Goal: Complete application form

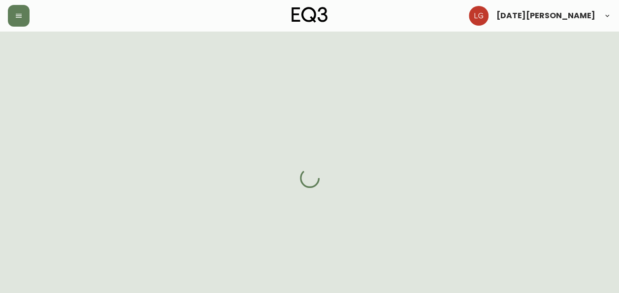
select select "BC"
select select "CA"
select select "CA_EN"
select select "Other"
select select "Architect"
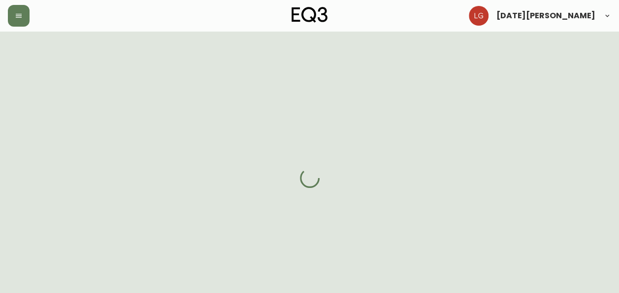
select select "false"
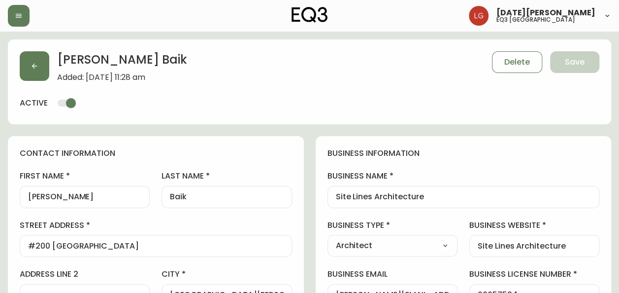
type input "EQ3 Vancouver"
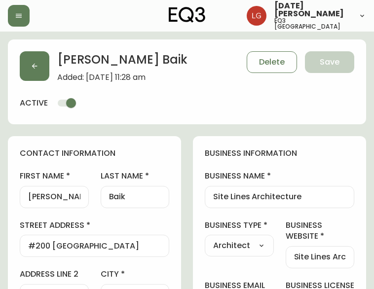
select select "cjw10z96p001r6gs00juufhhe"
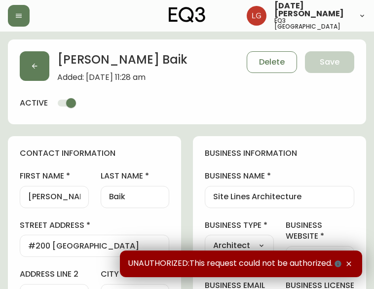
click at [283, 113] on div "Emily Baik Added: September 3, 2025 at 11:28 am Delete Save active" at bounding box center [187, 81] width 358 height 85
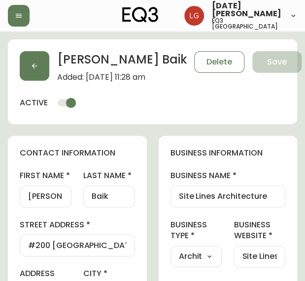
drag, startPoint x: 176, startPoint y: 198, endPoint x: 244, endPoint y: 198, distance: 68.0
click at [244, 198] on div "Site Lines Architecture" at bounding box center [228, 197] width 115 height 22
drag, startPoint x: 264, startPoint y: 198, endPoint x: 152, endPoint y: 190, distance: 112.7
click at [48, 196] on input "Emily" at bounding box center [45, 196] width 35 height 9
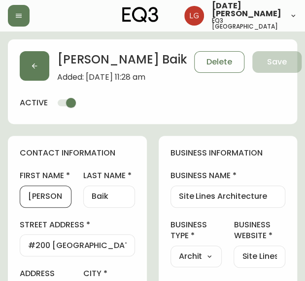
click at [36, 198] on input "Emily" at bounding box center [45, 196] width 35 height 9
drag, startPoint x: 82, startPoint y: 201, endPoint x: 101, endPoint y: 200, distance: 18.8
click at [101, 199] on input "Baik" at bounding box center [109, 196] width 35 height 9
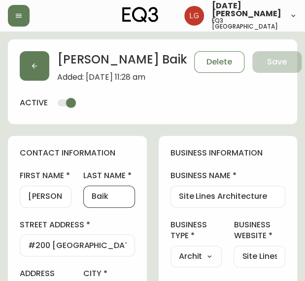
click at [101, 199] on input "Baik" at bounding box center [109, 196] width 35 height 9
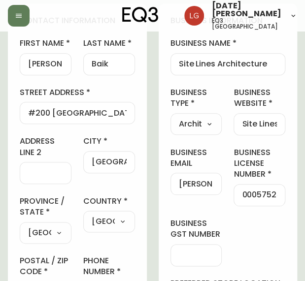
scroll to position [148, 0]
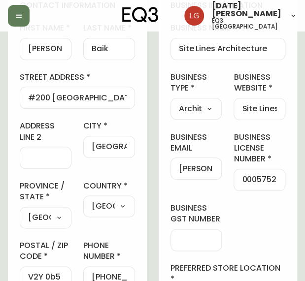
click at [96, 146] on input "Fort Langley" at bounding box center [109, 146] width 35 height 9
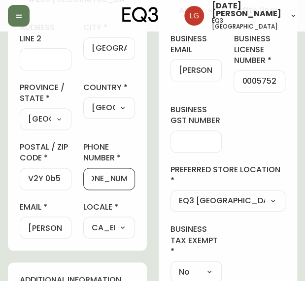
scroll to position [0, 17]
drag, startPoint x: 97, startPoint y: 176, endPoint x: 160, endPoint y: 181, distance: 62.8
click at [38, 228] on input "emily@sitelines.ca" at bounding box center [45, 227] width 35 height 9
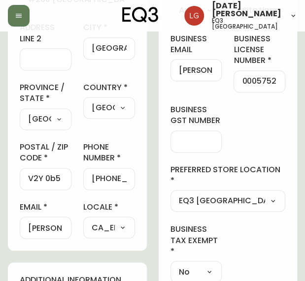
drag, startPoint x: 25, startPoint y: 225, endPoint x: 55, endPoint y: 225, distance: 30.6
click at [55, 225] on div "emily@sitelines.ca" at bounding box center [46, 228] width 52 height 22
click at [30, 228] on div "emily@sitelines.ca" at bounding box center [46, 228] width 52 height 22
drag, startPoint x: 30, startPoint y: 226, endPoint x: 169, endPoint y: 227, distance: 139.0
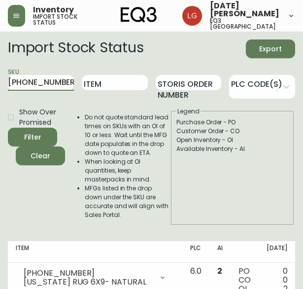
scroll to position [38, 0]
